Goal: Task Accomplishment & Management: Manage account settings

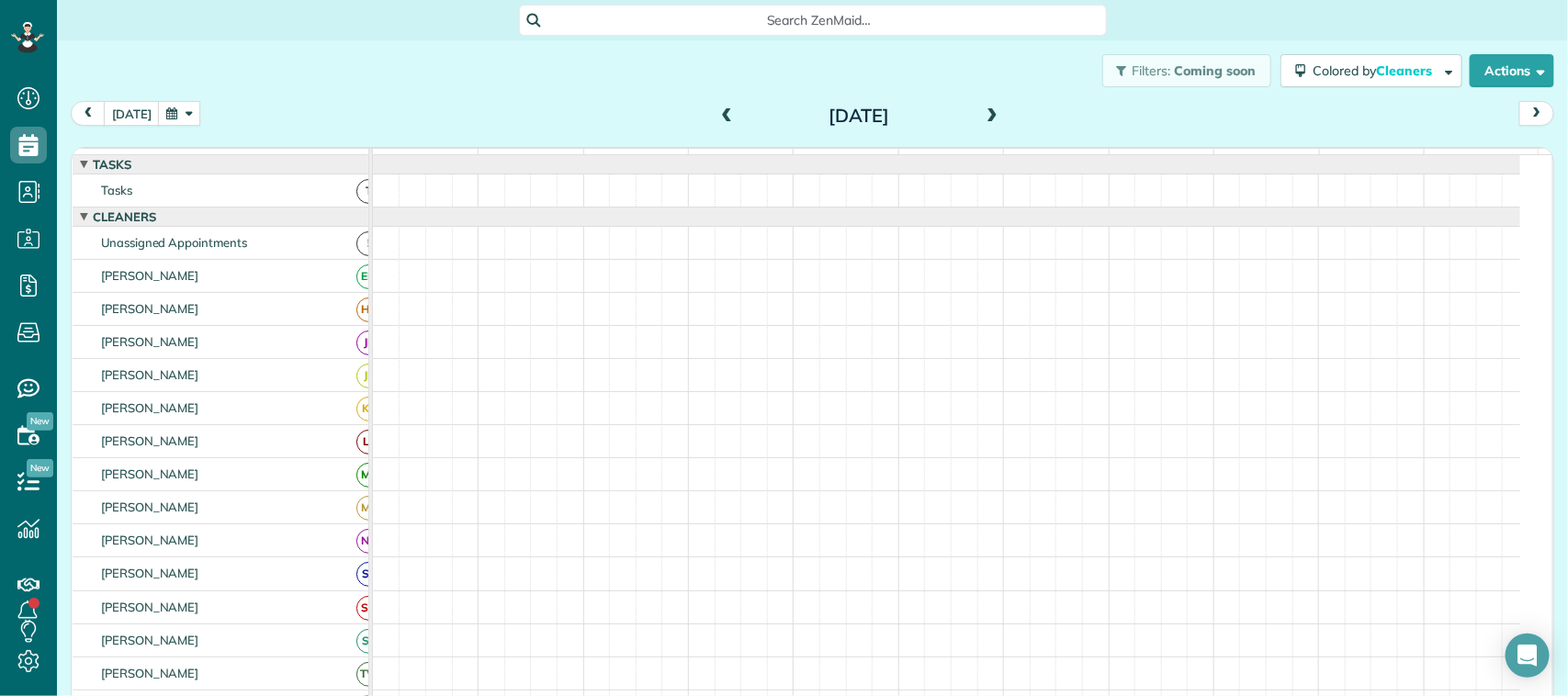
scroll to position [7, 7]
click at [125, 115] on button "[DATE]" at bounding box center [132, 114] width 56 height 25
click at [719, 108] on span at bounding box center [728, 116] width 20 height 17
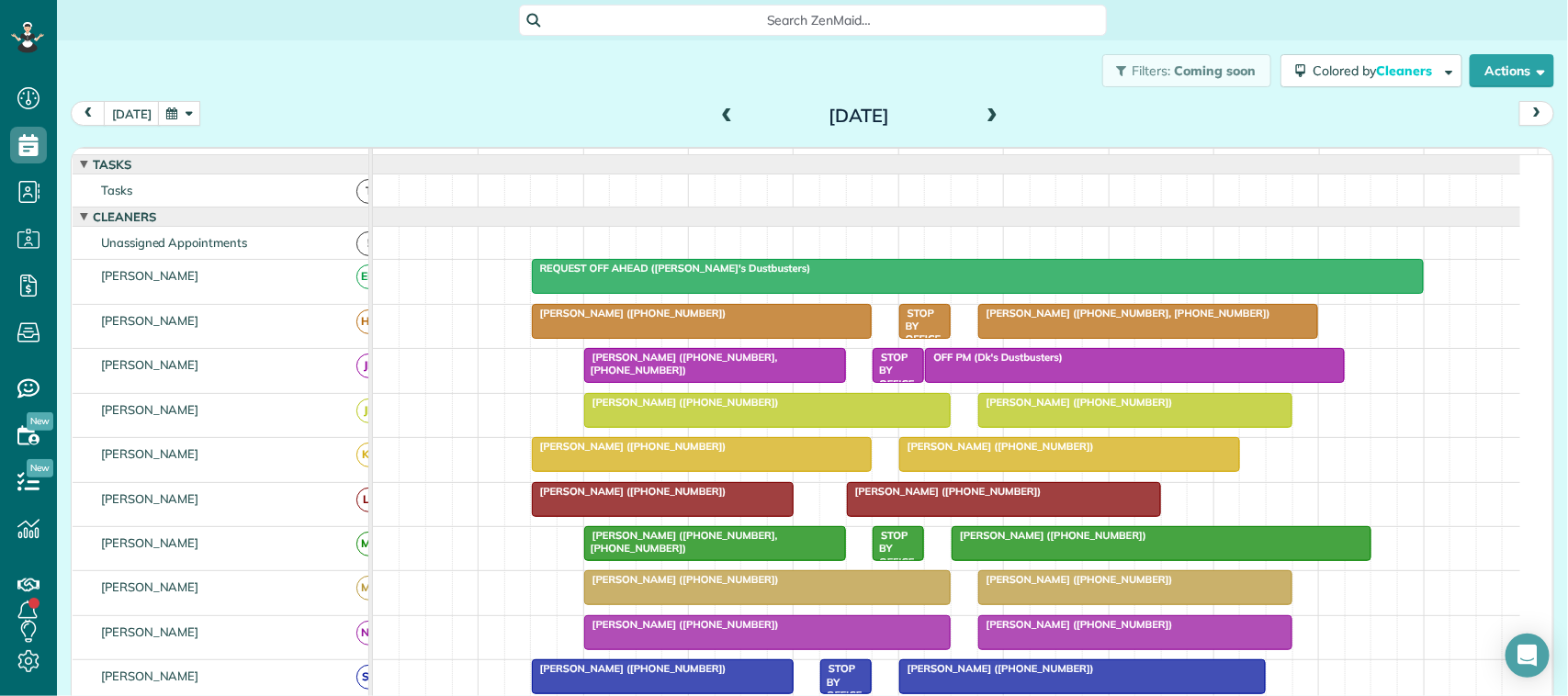
click at [779, 502] on div at bounding box center [663, 500] width 260 height 33
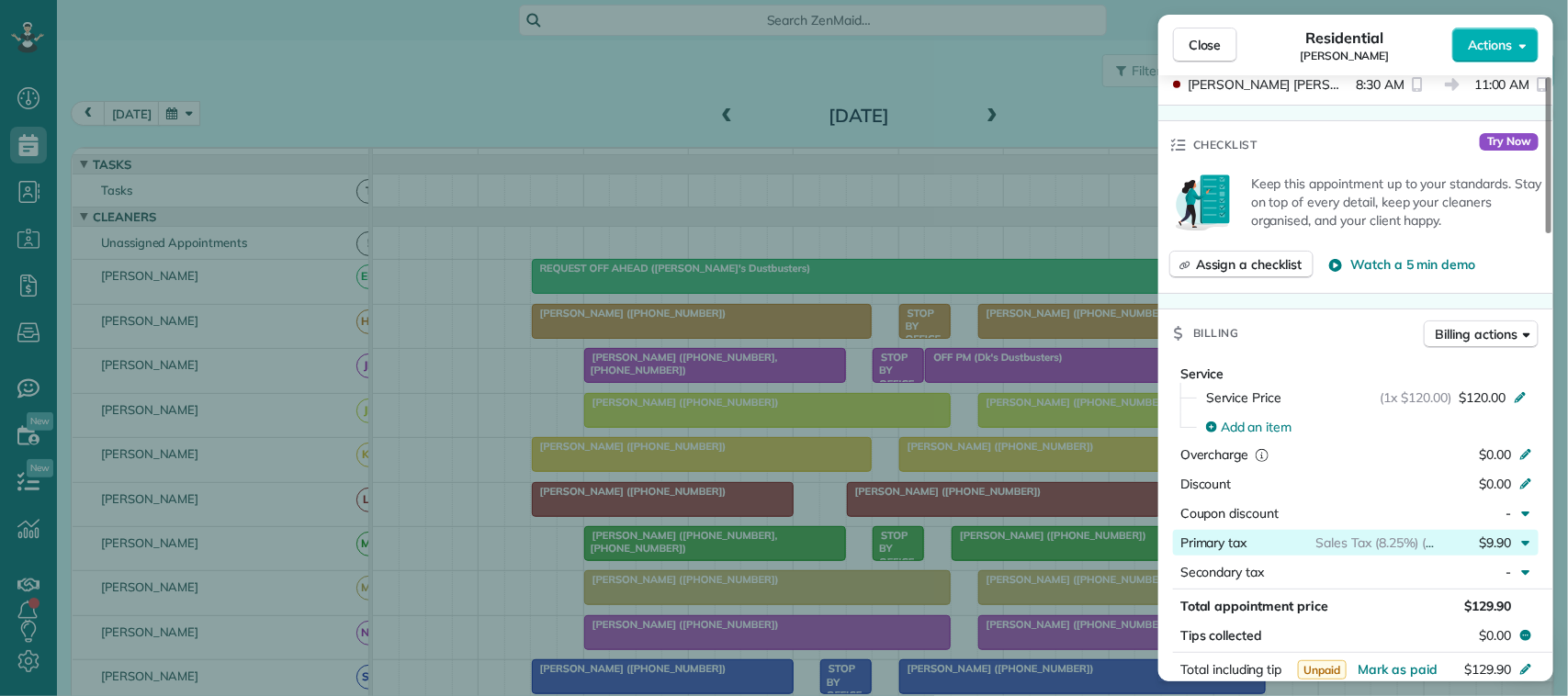
scroll to position [1033, 0]
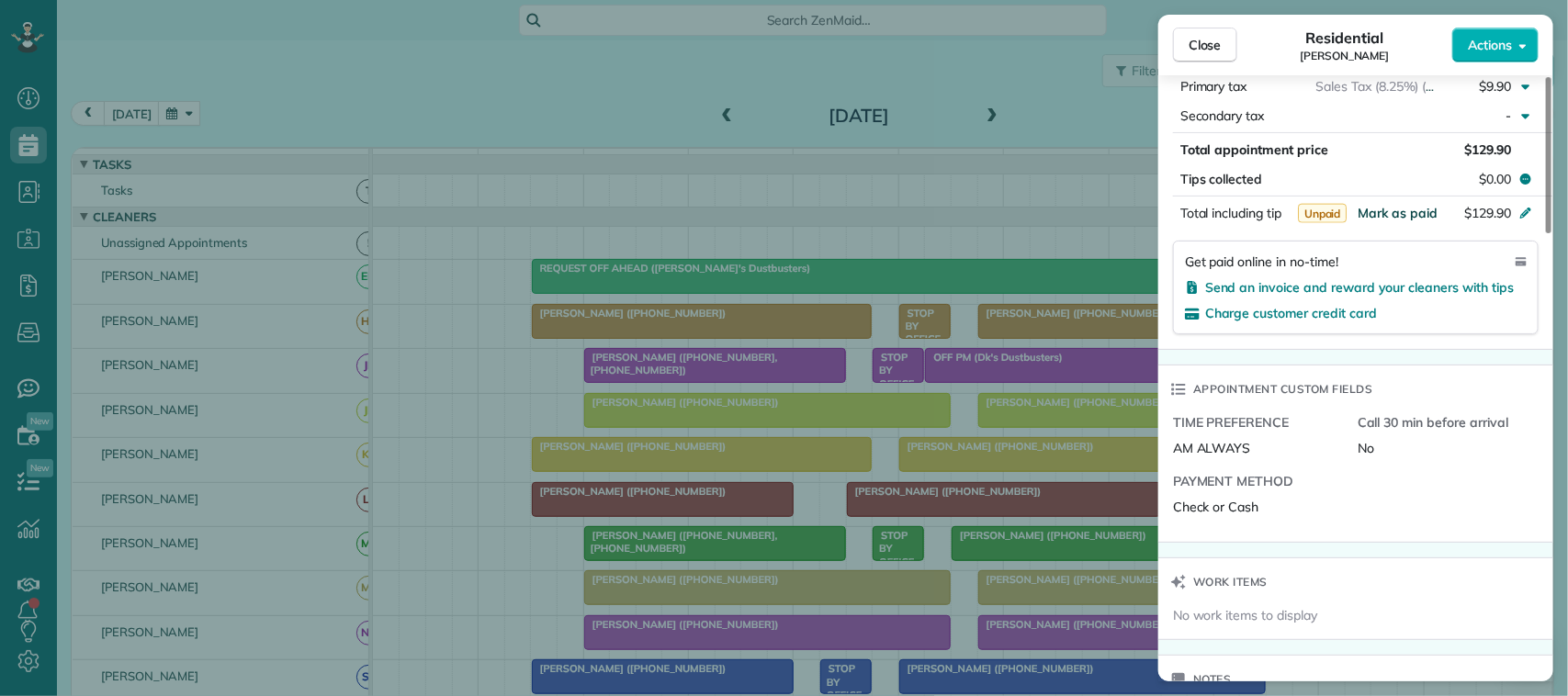
click at [1412, 219] on span "Mark as paid" at bounding box center [1398, 213] width 80 height 17
click at [1200, 46] on span "Close" at bounding box center [1205, 45] width 34 height 19
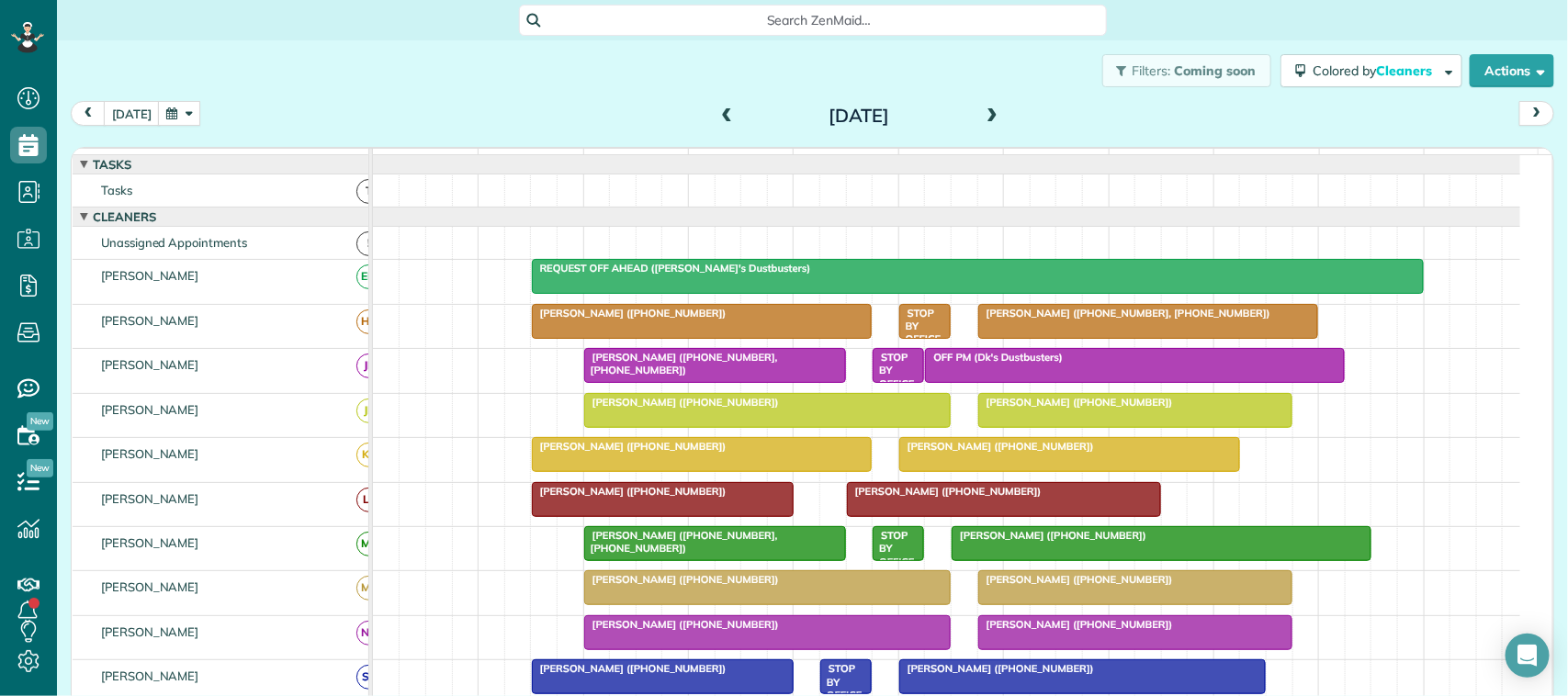
click at [891, 516] on div at bounding box center [1004, 500] width 313 height 33
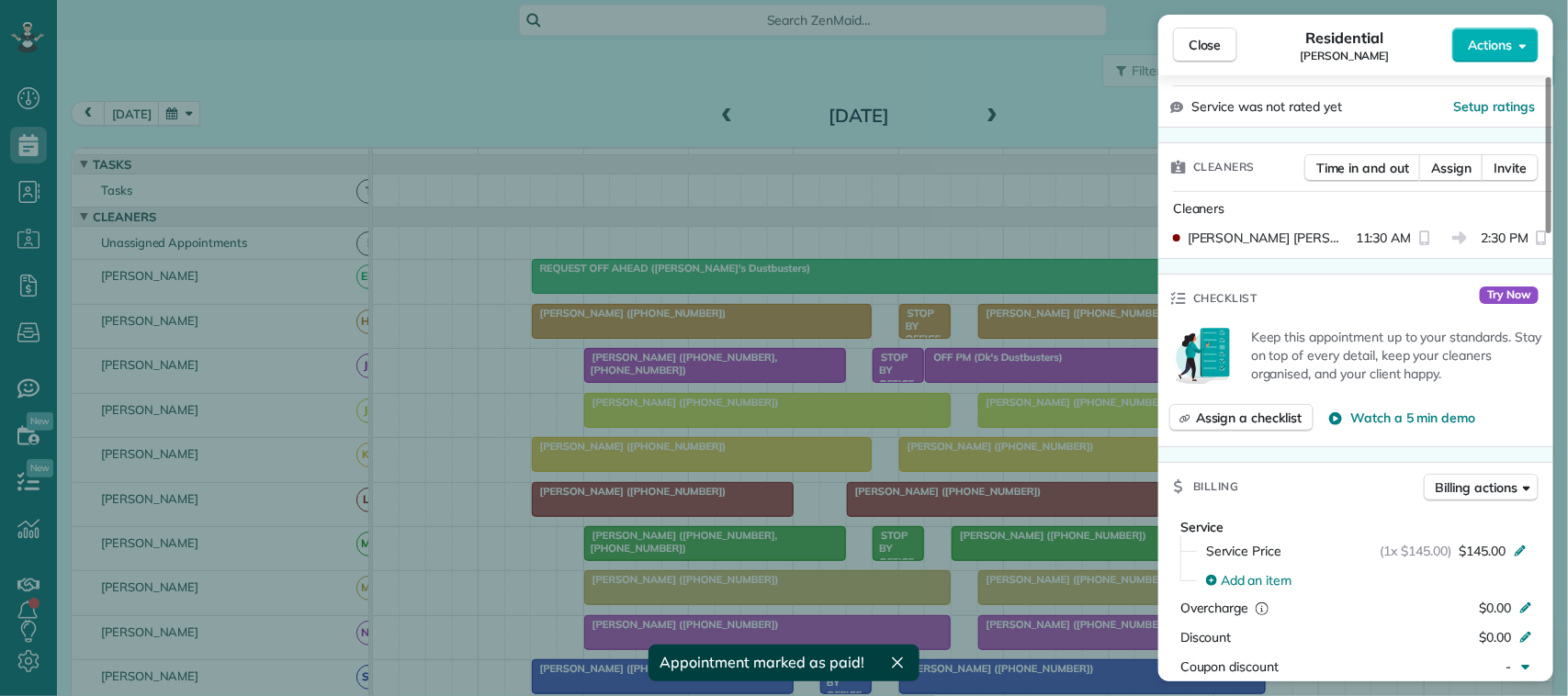
scroll to position [804, 0]
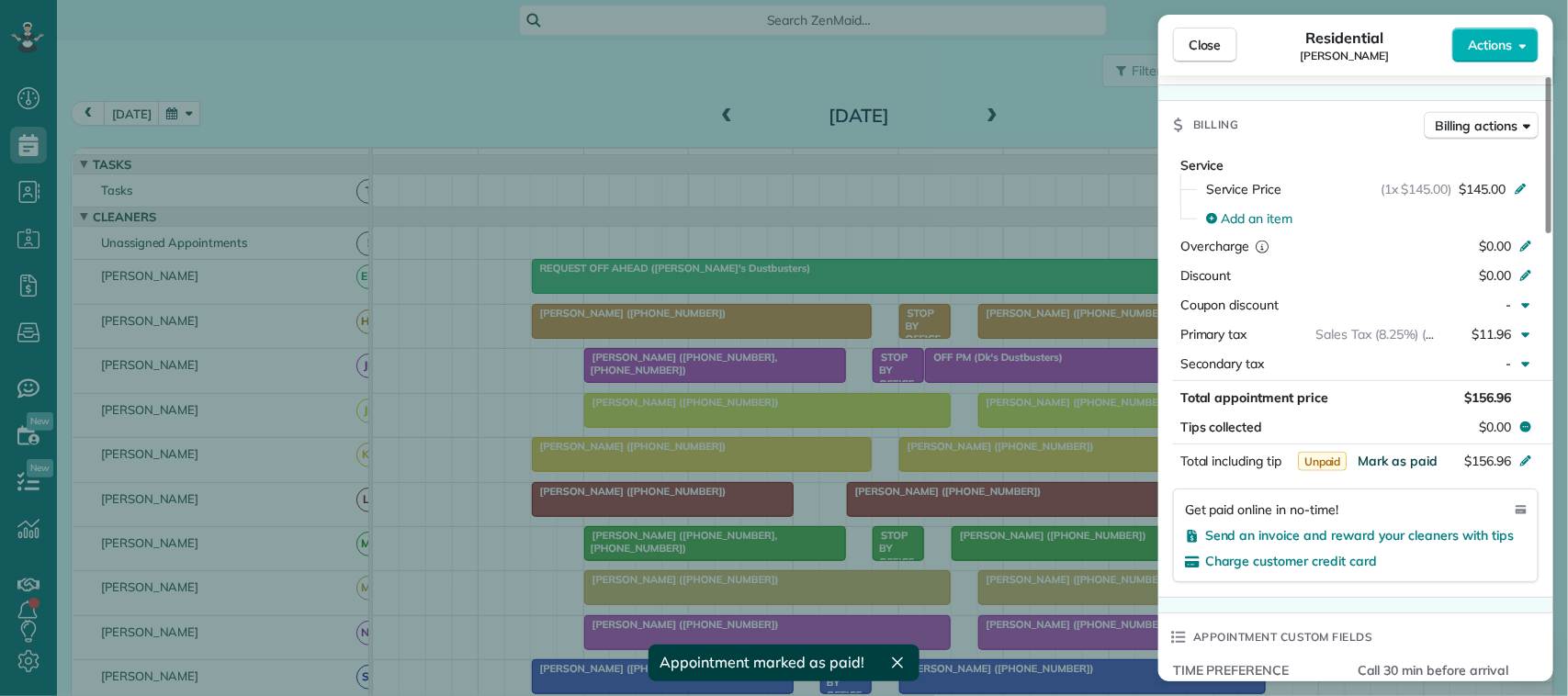
click at [1387, 453] on span "Mark as paid" at bounding box center [1398, 462] width 80 height 17
click at [1205, 42] on span "Close" at bounding box center [1205, 45] width 34 height 19
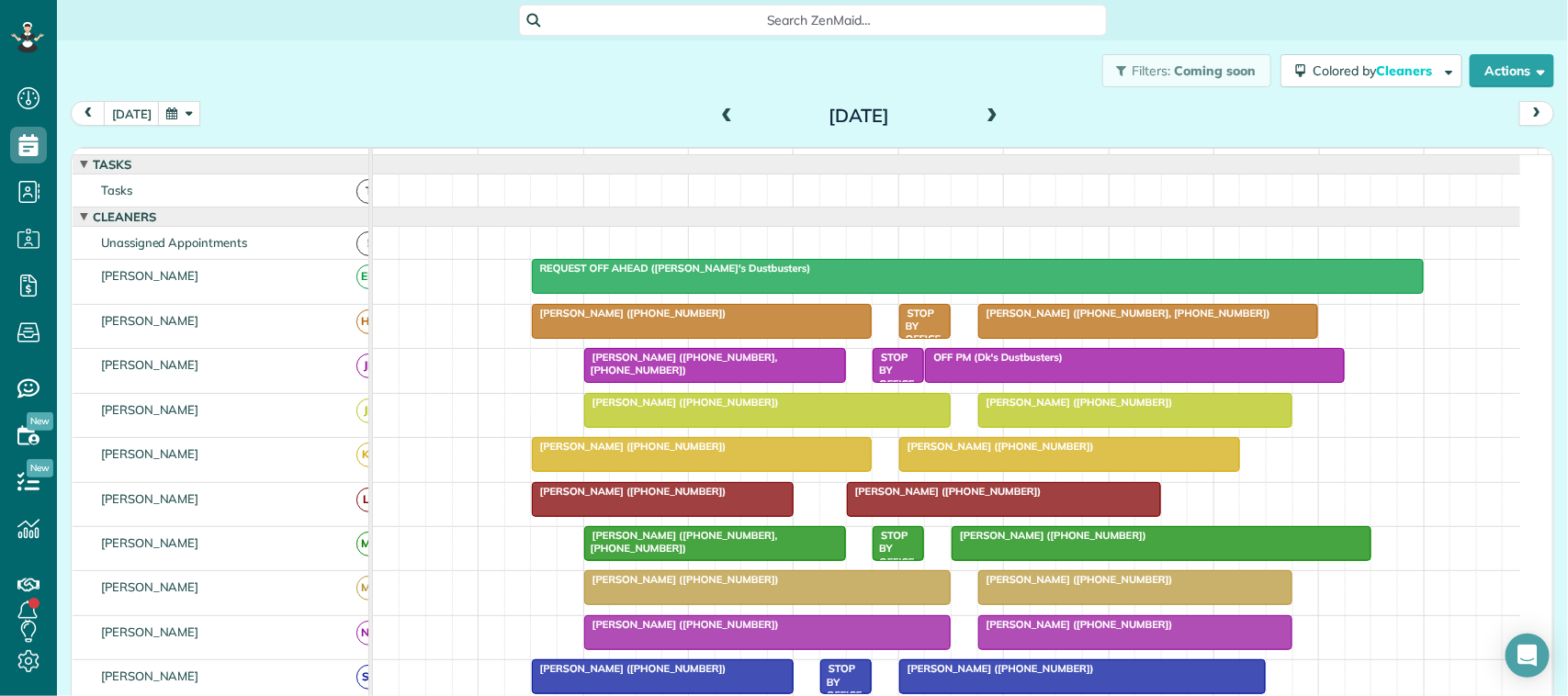
click at [721, 103] on span at bounding box center [728, 117] width 20 height 28
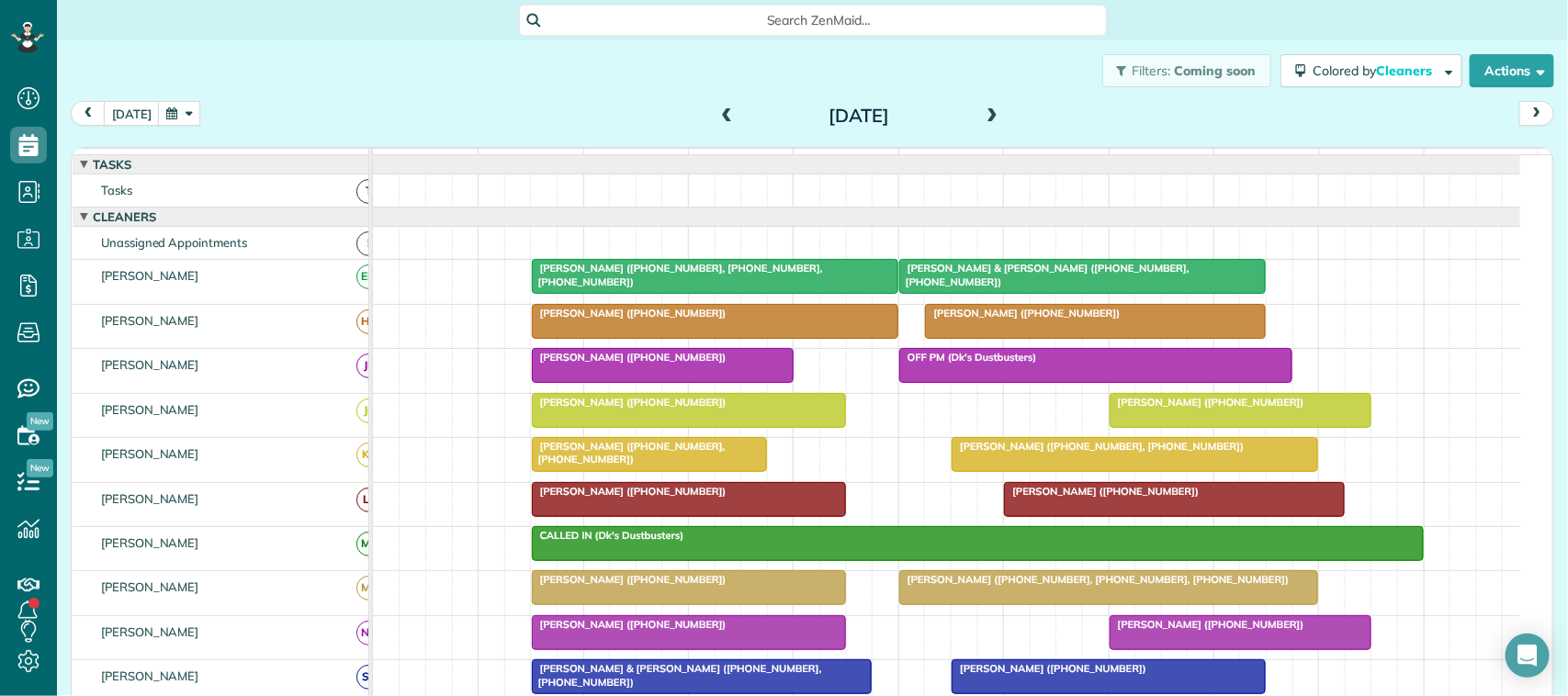
click at [658, 516] on div at bounding box center [690, 500] width 313 height 33
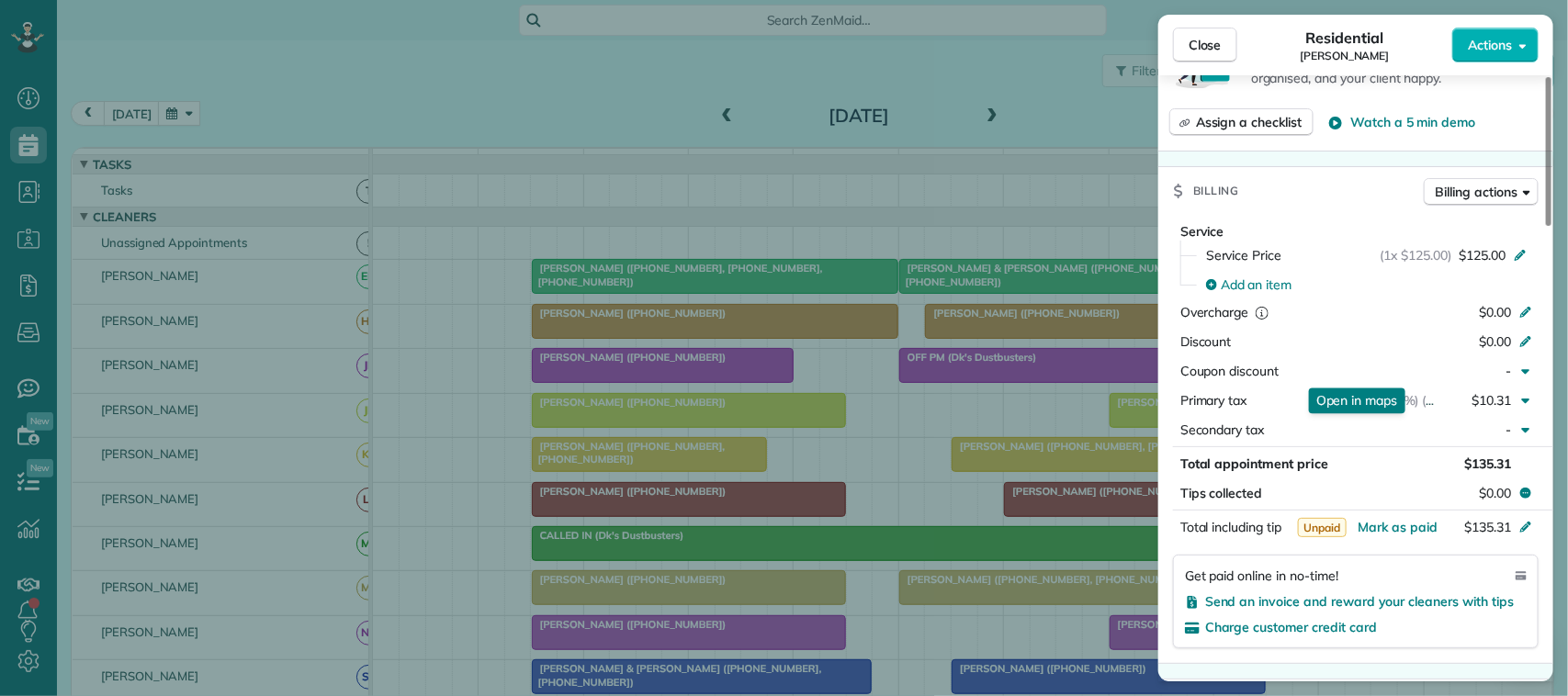
scroll to position [804, 0]
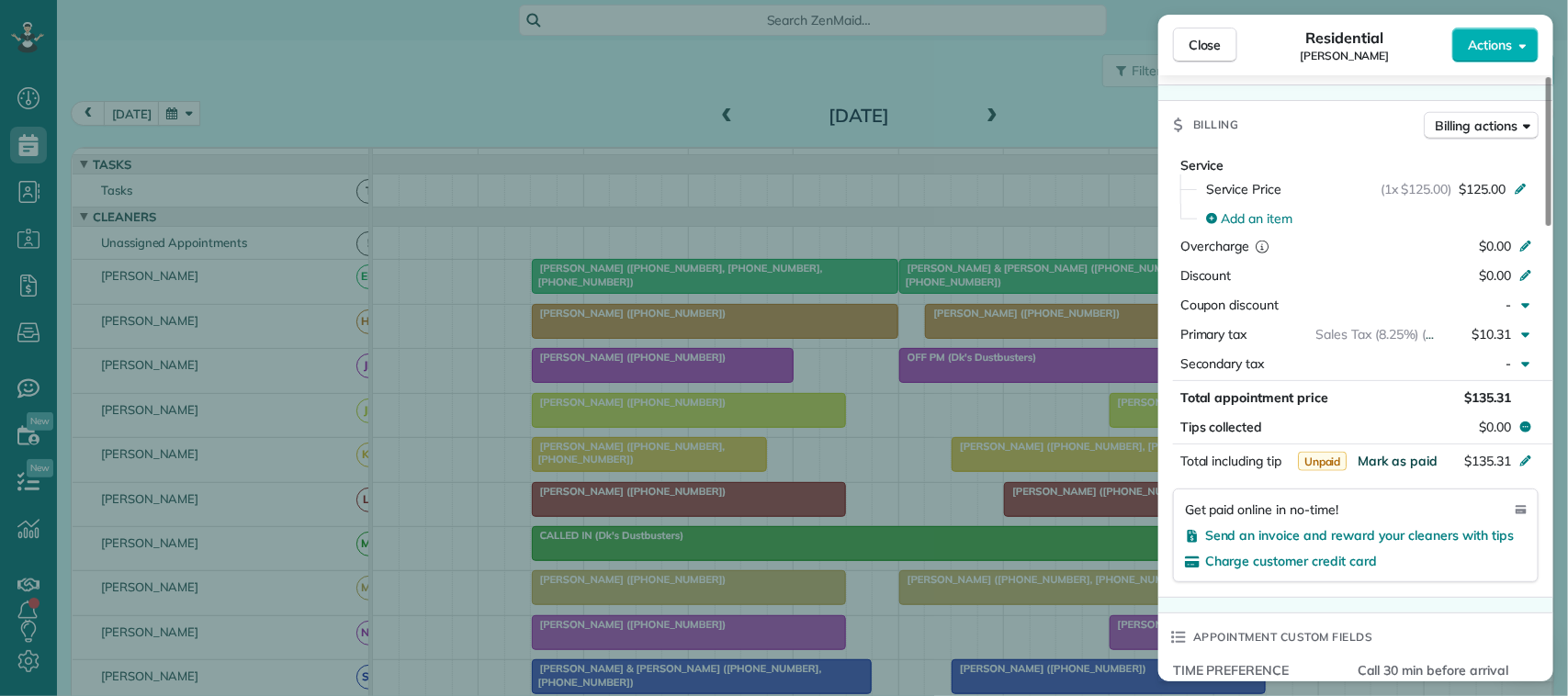
click at [1369, 453] on span "Mark as paid" at bounding box center [1398, 462] width 80 height 17
click at [1197, 47] on span "Close" at bounding box center [1205, 45] width 34 height 19
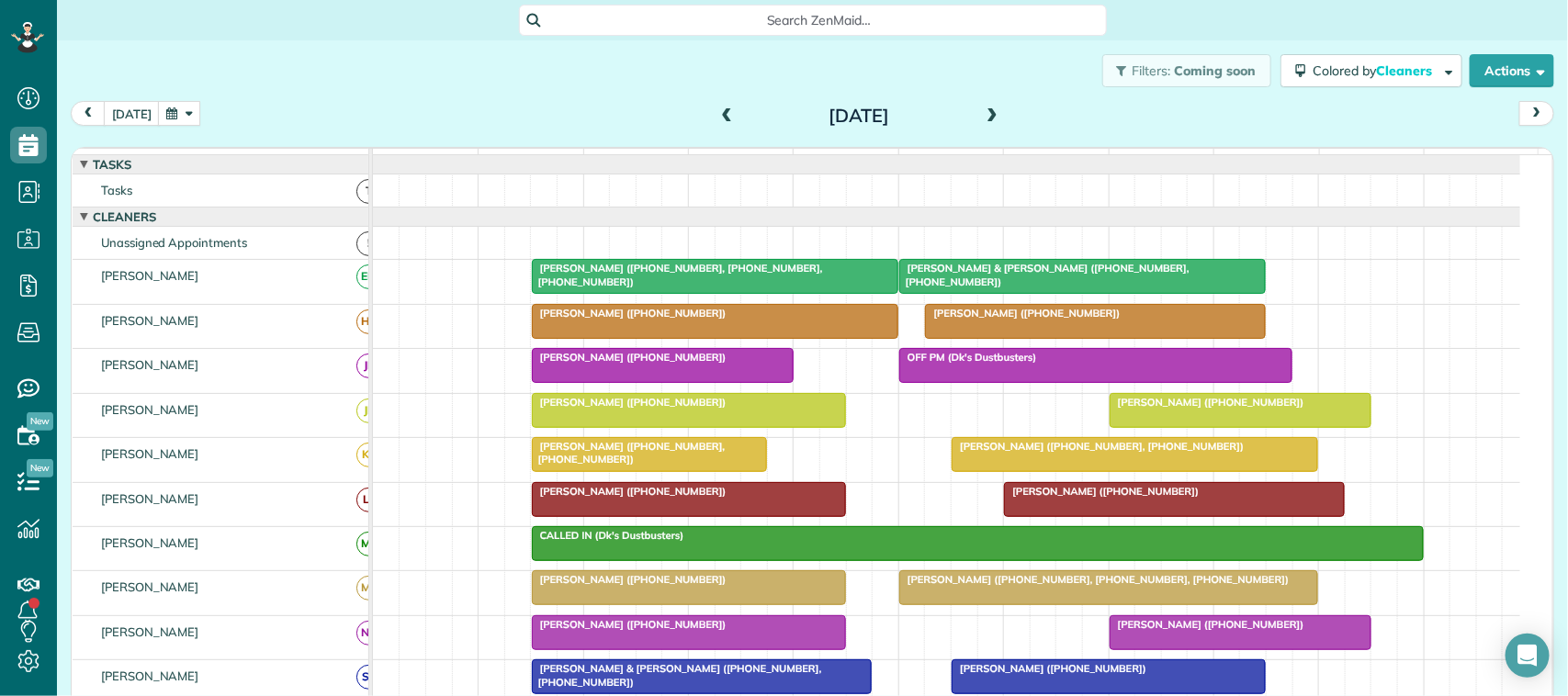
click at [1044, 498] on span "[PERSON_NAME] ([PHONE_NUMBER])" at bounding box center [1101, 491] width 196 height 13
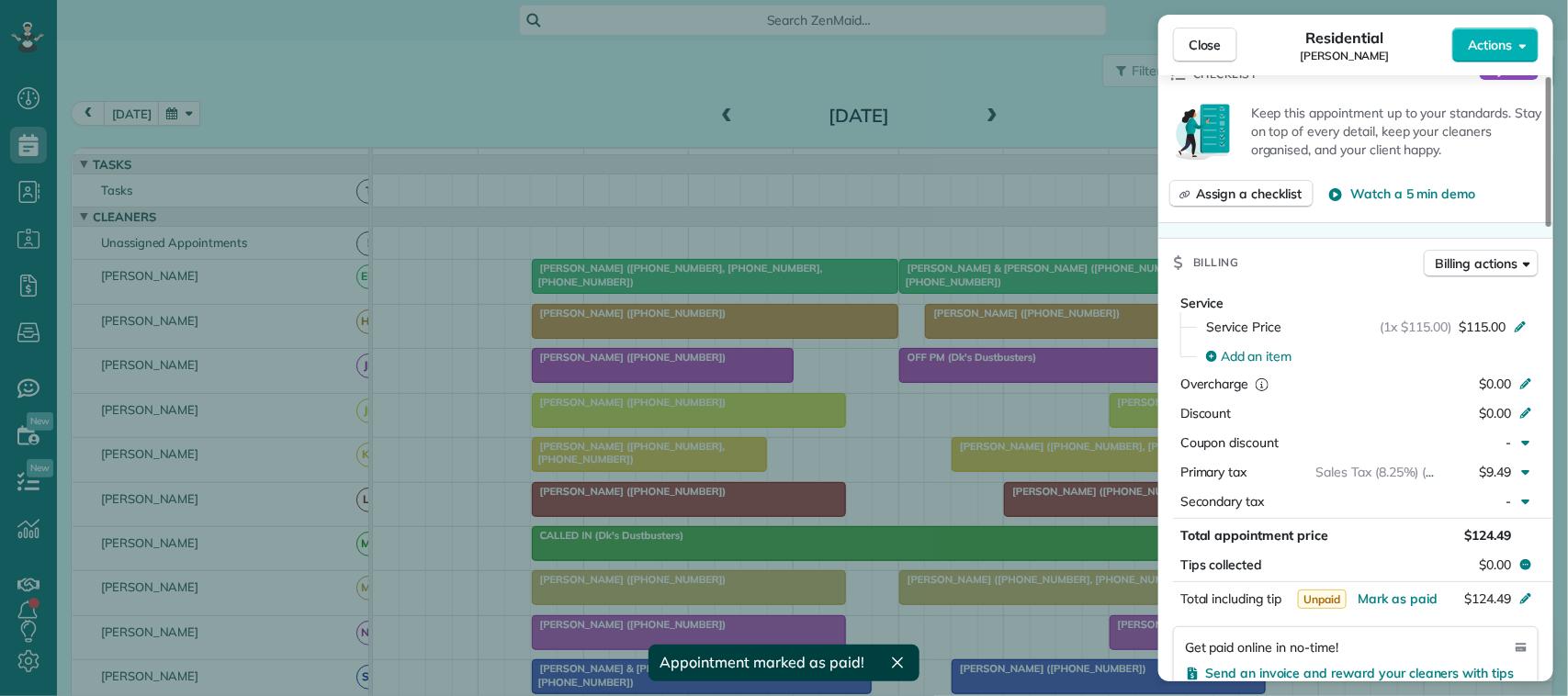
scroll to position [689, 0]
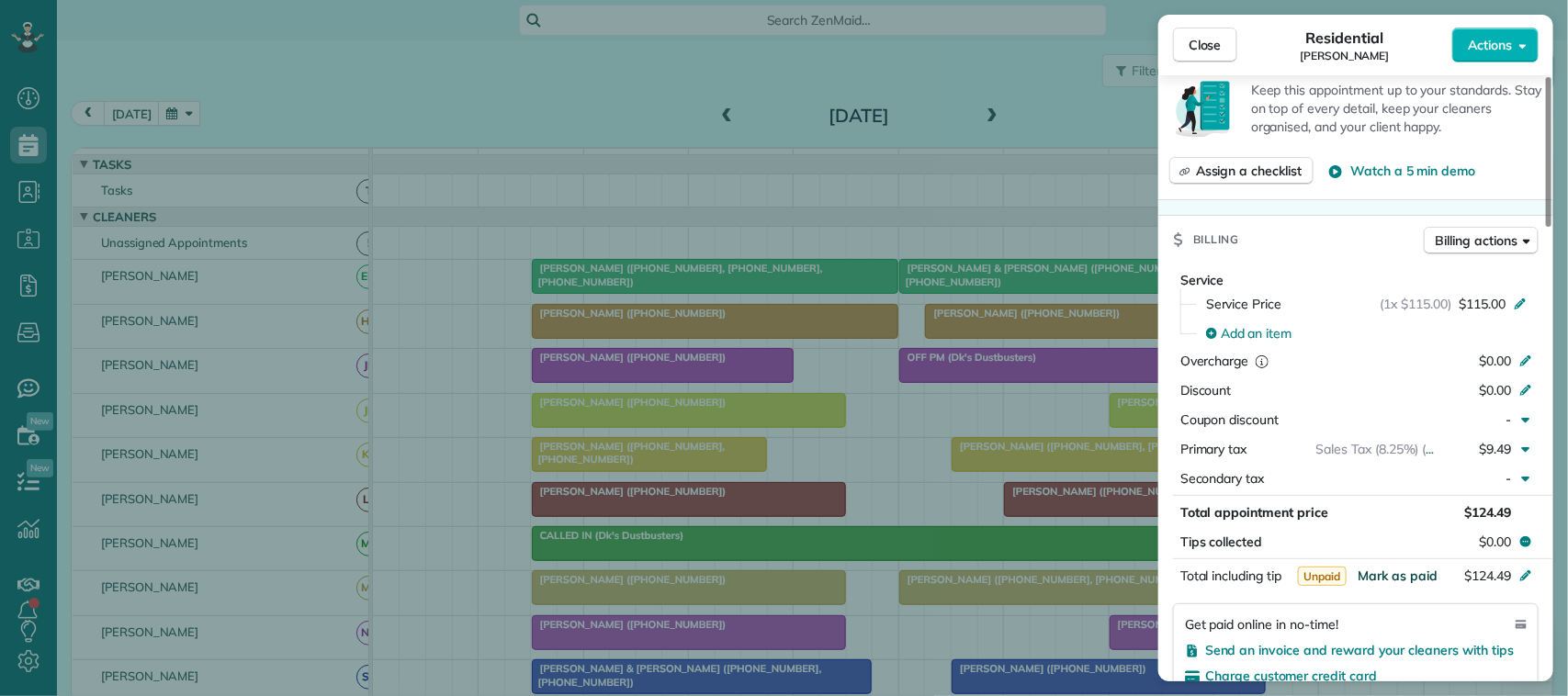
click at [1391, 568] on span "Mark as paid" at bounding box center [1398, 576] width 80 height 17
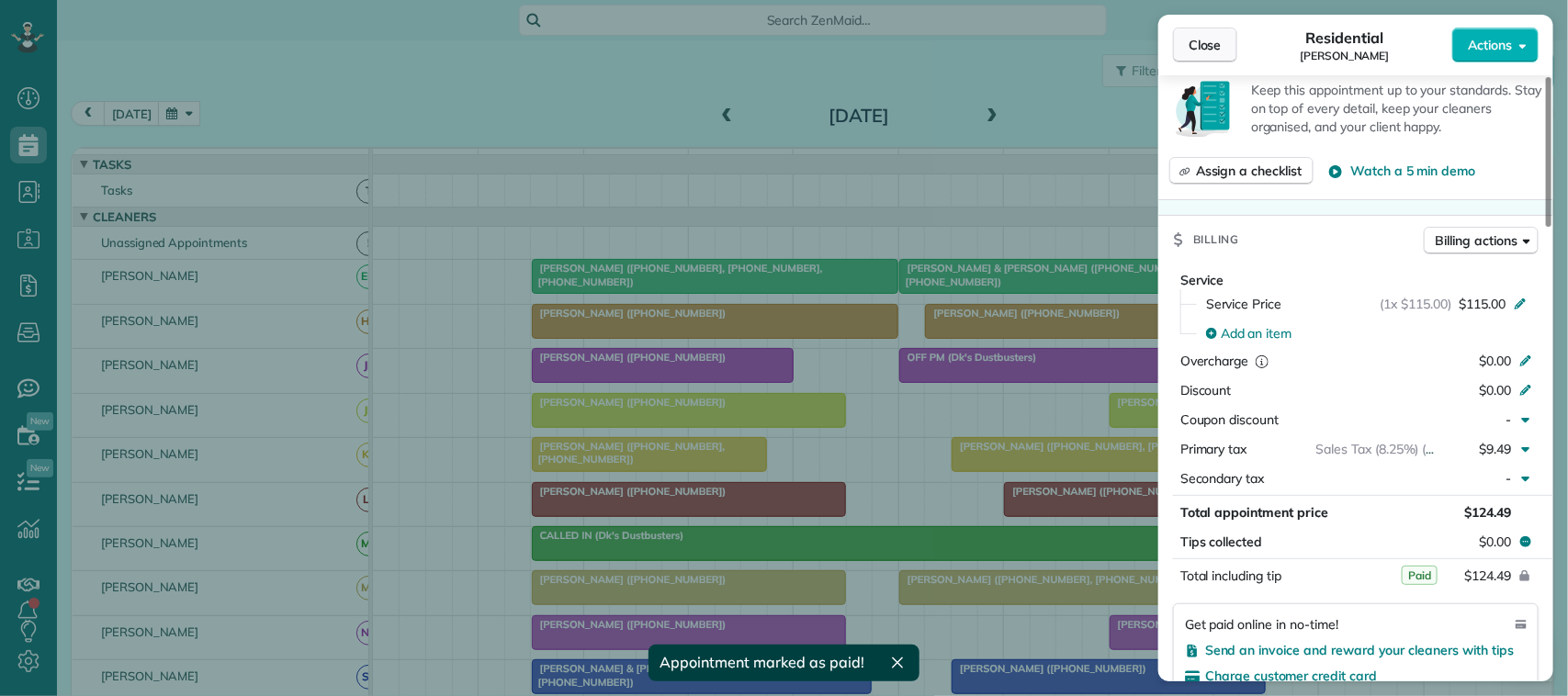
click at [1214, 52] on span "Close" at bounding box center [1205, 45] width 34 height 19
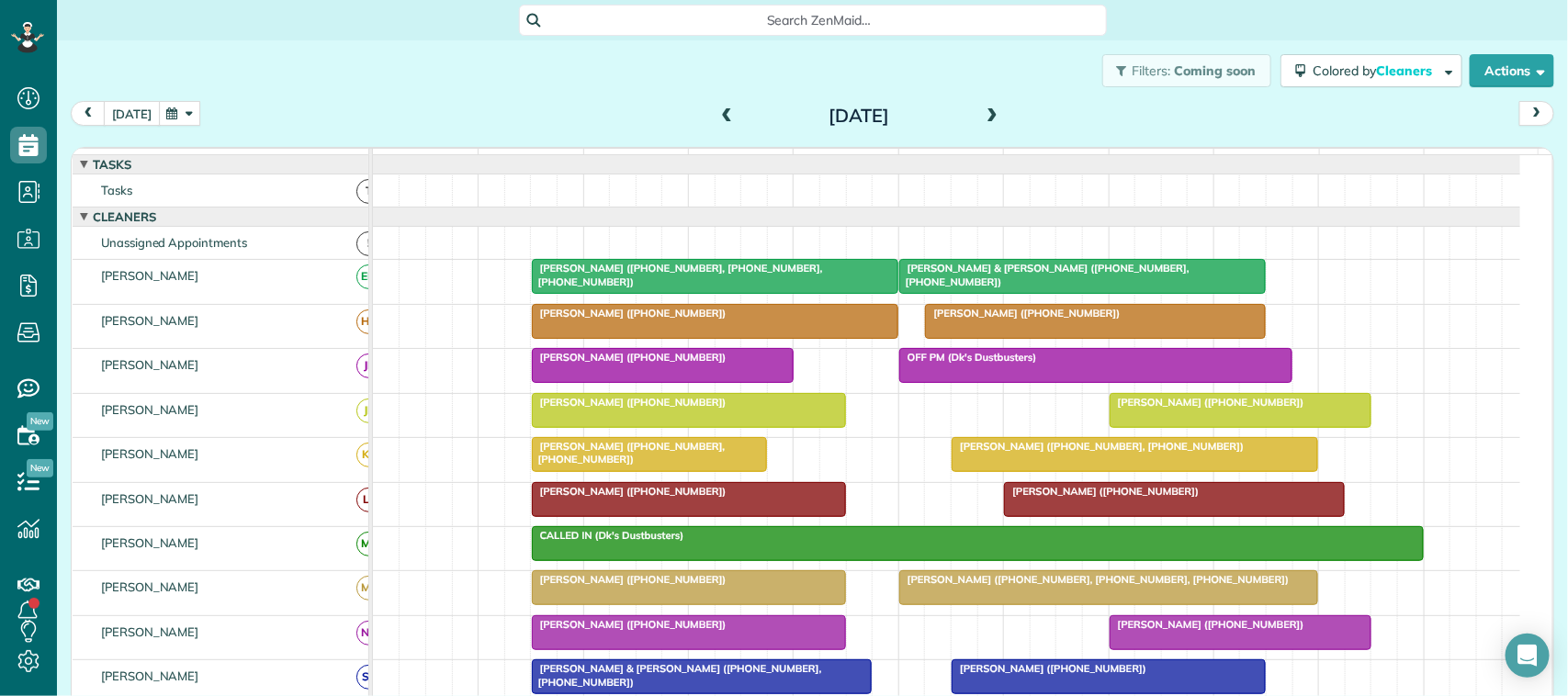
click at [126, 107] on button "[DATE]" at bounding box center [132, 114] width 56 height 25
